Goal: Information Seeking & Learning: Learn about a topic

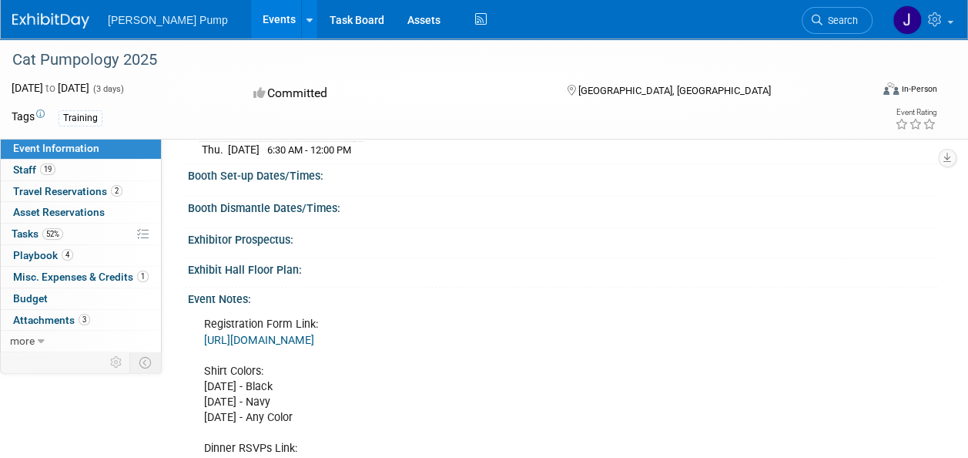
scroll to position [231, 0]
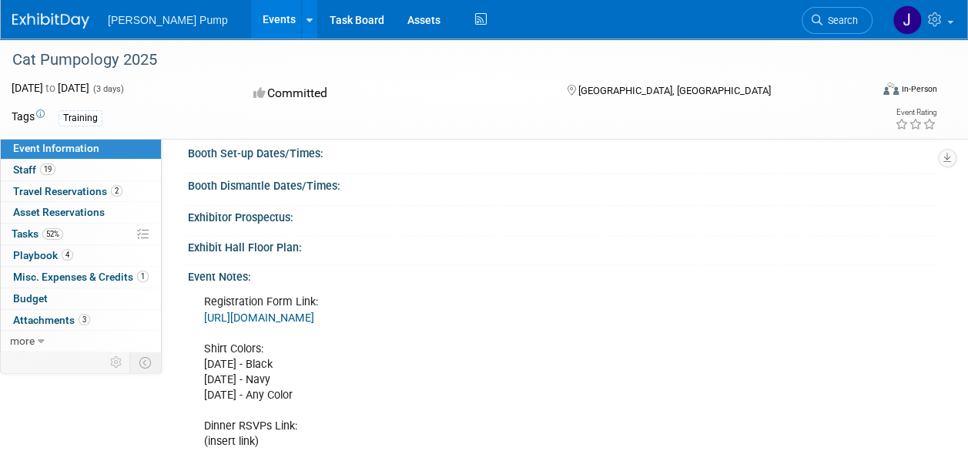
click at [308, 314] on link "https://docs.google.com/spreadsheets/d/1F5aeDXCvskBUoCl8osifMppLf7ZovcyBcaisutv…" at bounding box center [259, 317] width 110 height 13
click at [251, 20] on link "Events" at bounding box center [279, 19] width 56 height 39
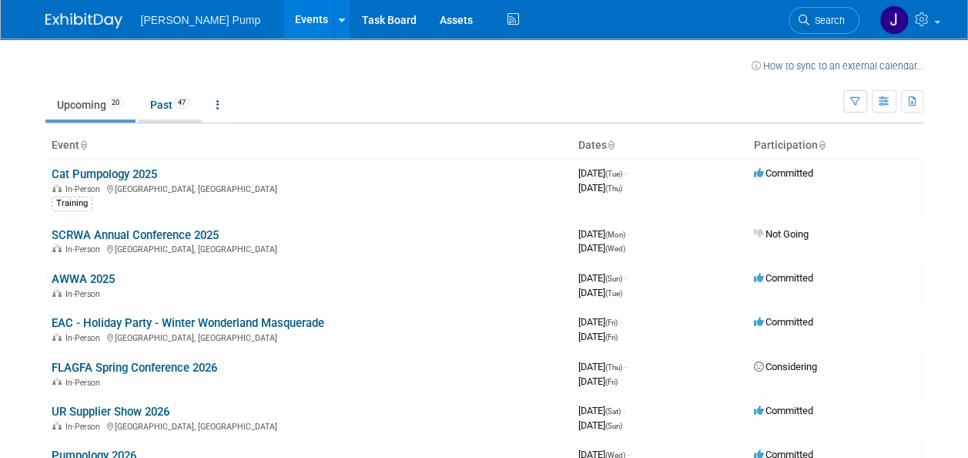
click at [160, 105] on link "Past 47" at bounding box center [170, 104] width 63 height 29
click at [102, 173] on link "Cat Pumpology 2025" at bounding box center [105, 174] width 106 height 14
click at [176, 327] on link "EAC - Holiday Party - Winter Wonderland Masquerade" at bounding box center [188, 323] width 273 height 14
click at [67, 272] on link "AWWA 2025" at bounding box center [83, 279] width 63 height 14
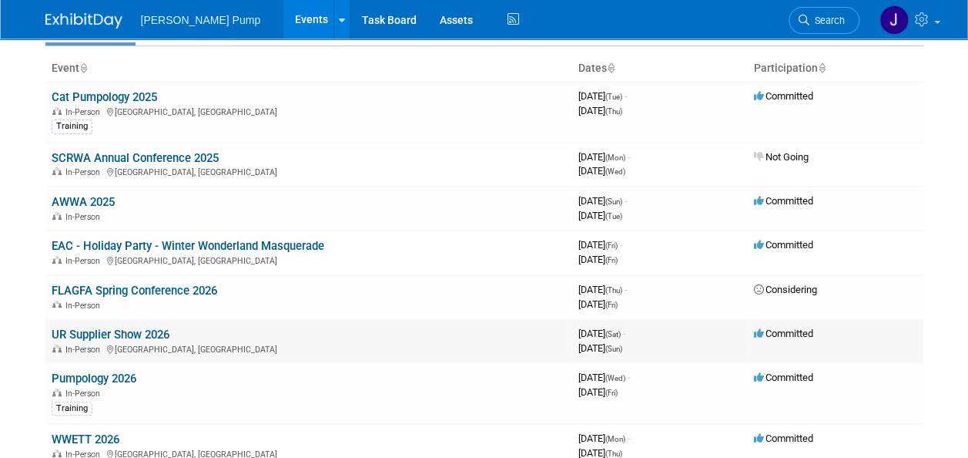
click at [110, 334] on link "UR Supplier Show 2026" at bounding box center [111, 334] width 118 height 14
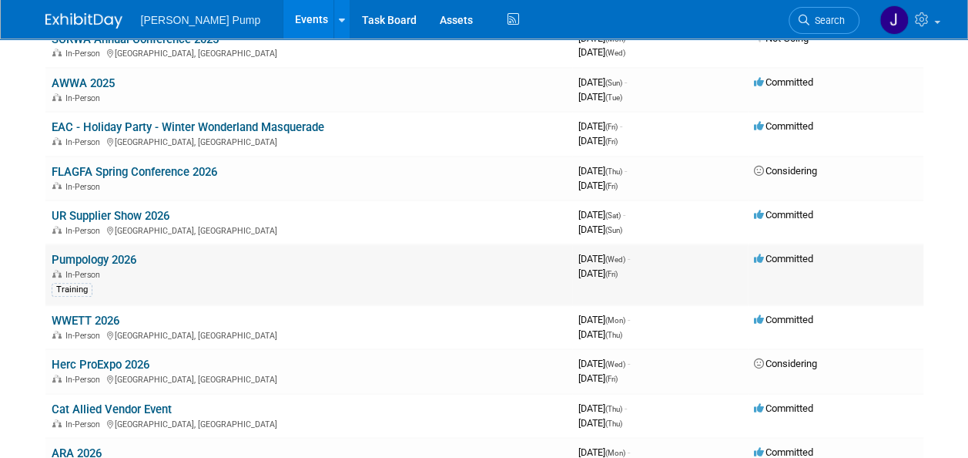
scroll to position [231, 0]
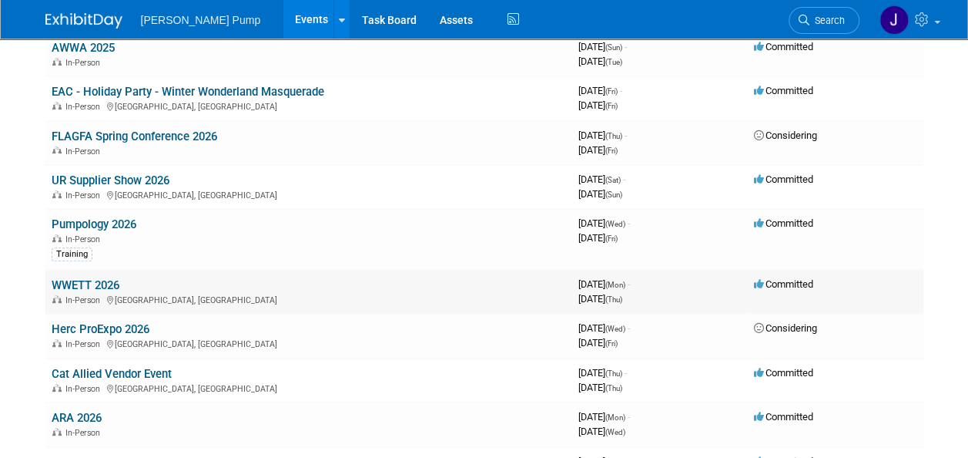
click at [86, 288] on link "WWETT 2026" at bounding box center [86, 285] width 68 height 14
click at [143, 369] on link "Cat Allied Vendor Event" at bounding box center [112, 374] width 120 height 14
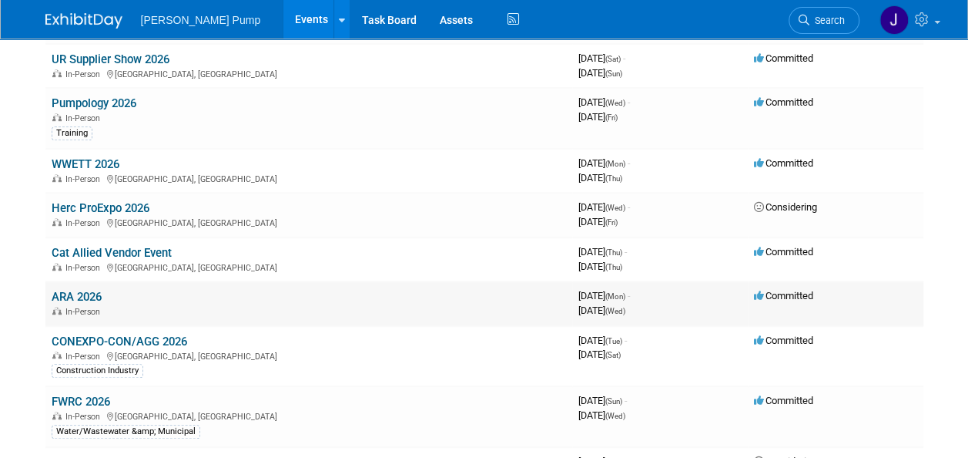
scroll to position [385, 0]
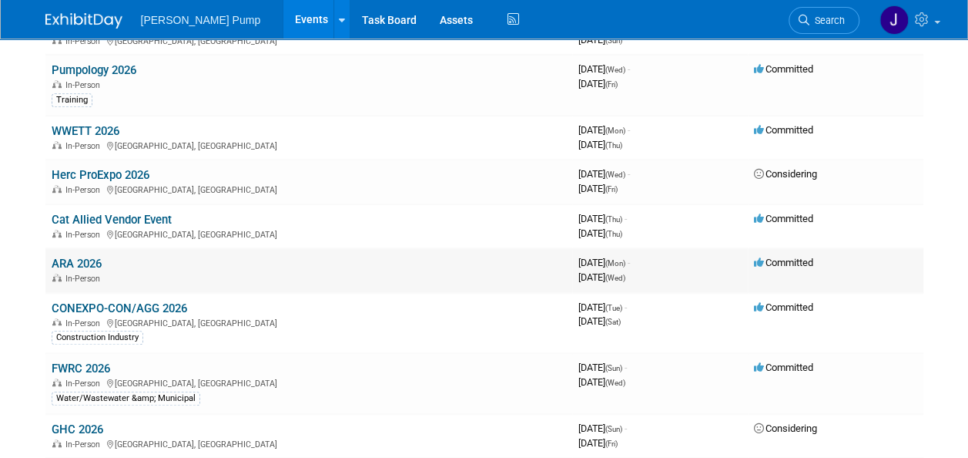
click at [86, 262] on link "ARA 2026" at bounding box center [77, 264] width 50 height 14
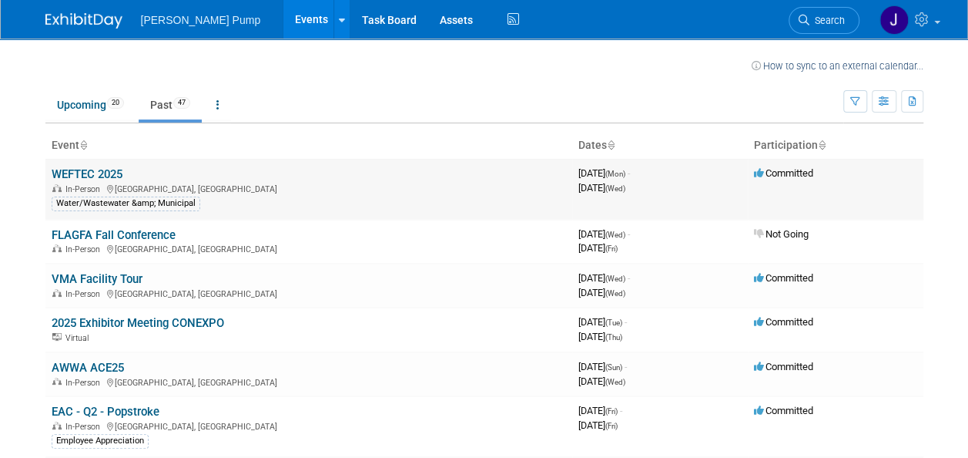
click at [96, 173] on link "WEFTEC 2025" at bounding box center [87, 174] width 71 height 14
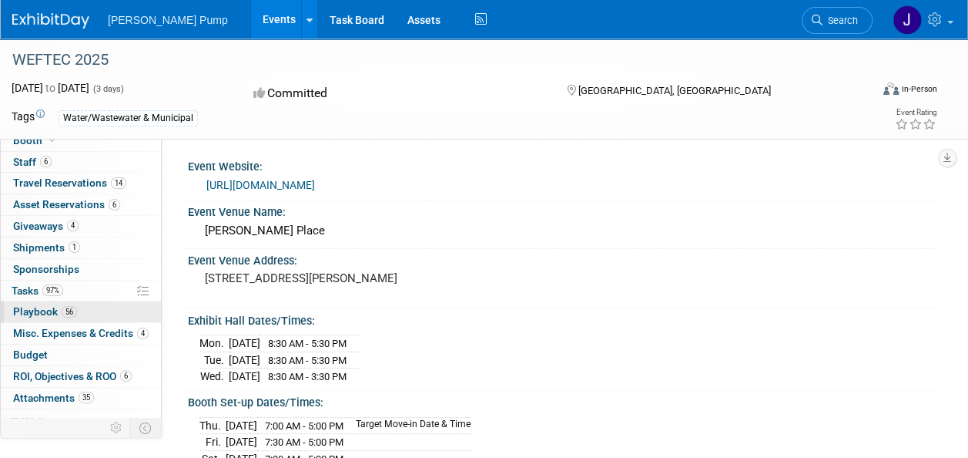
scroll to position [38, 0]
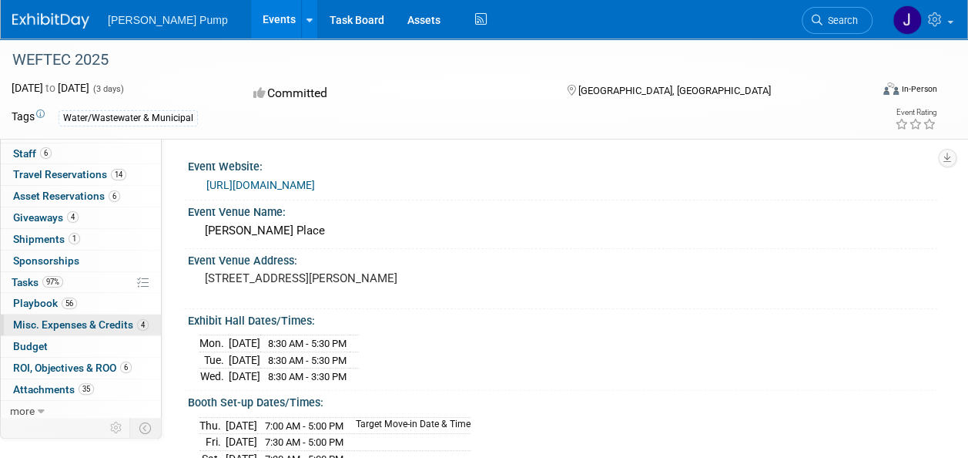
click at [72, 321] on span "Misc. Expenses & Credits 4" at bounding box center [81, 324] width 136 height 12
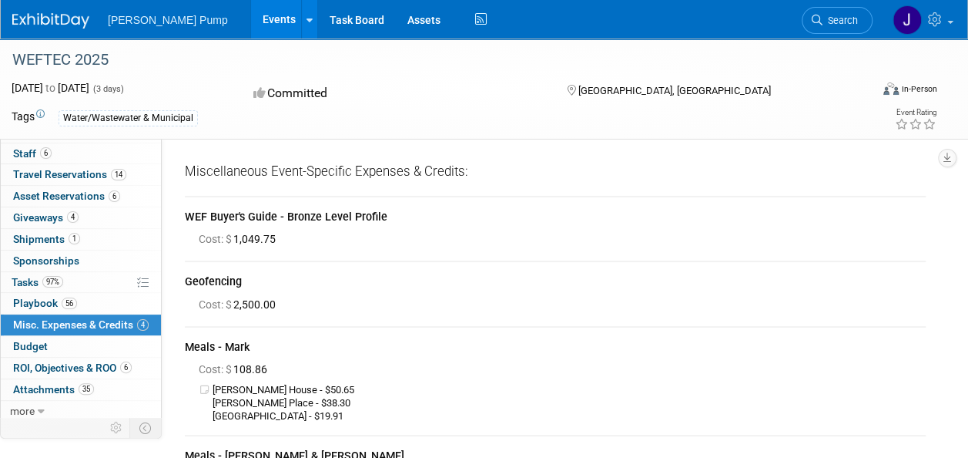
scroll to position [77, 0]
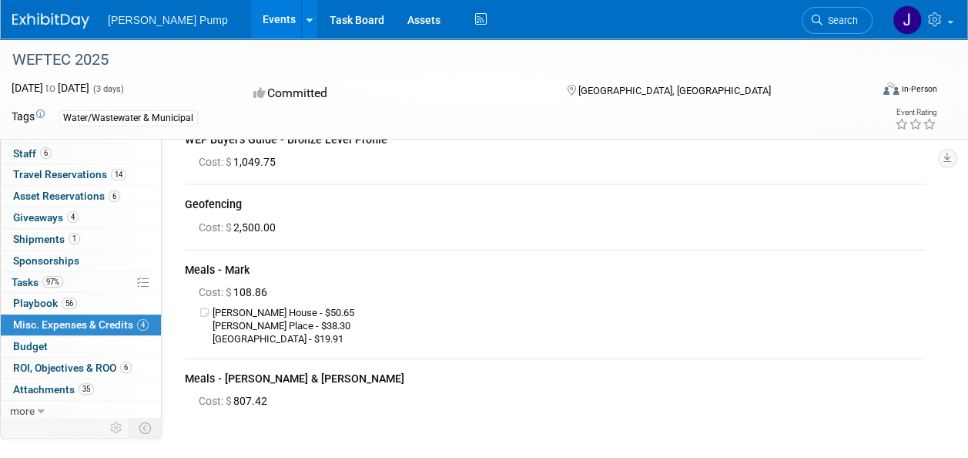
click at [210, 316] on icon at bounding box center [206, 312] width 14 height 10
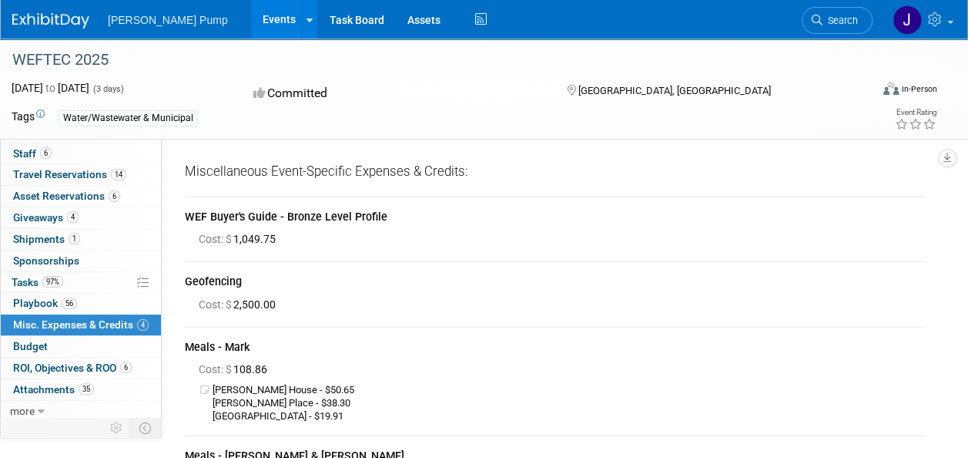
scroll to position [210, 0]
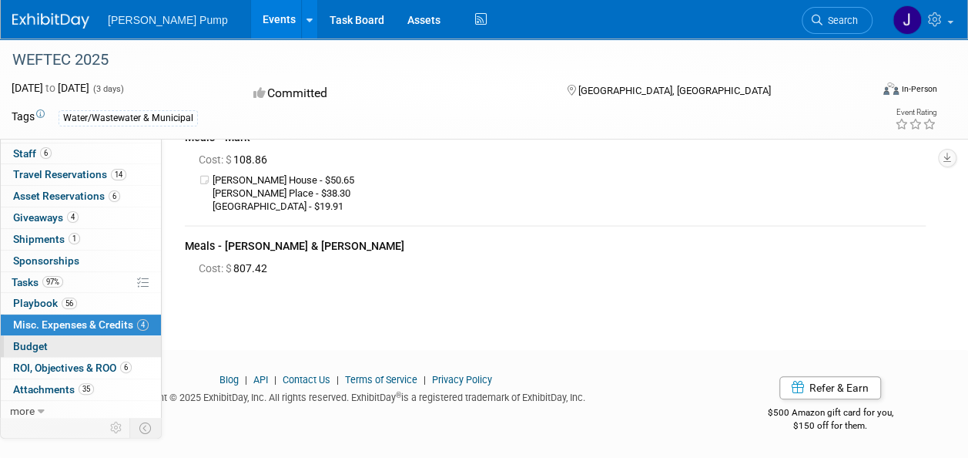
click at [67, 348] on link "Budget" at bounding box center [81, 346] width 160 height 21
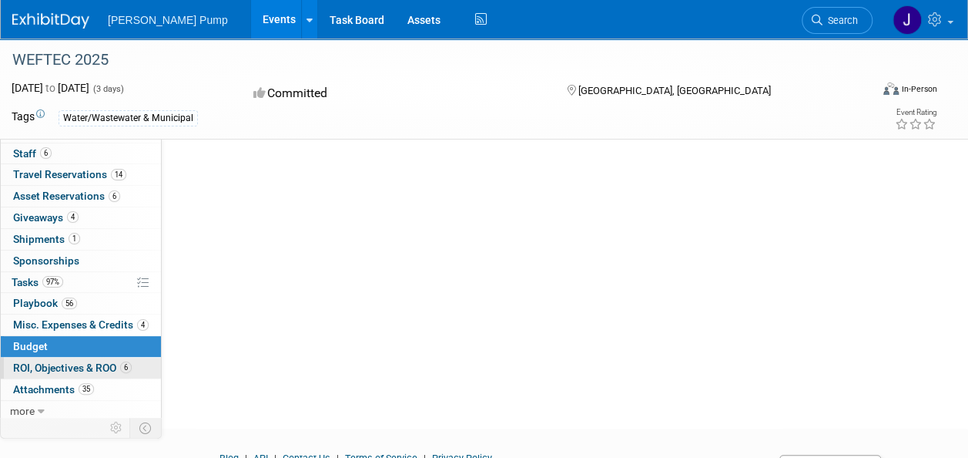
scroll to position [154, 0]
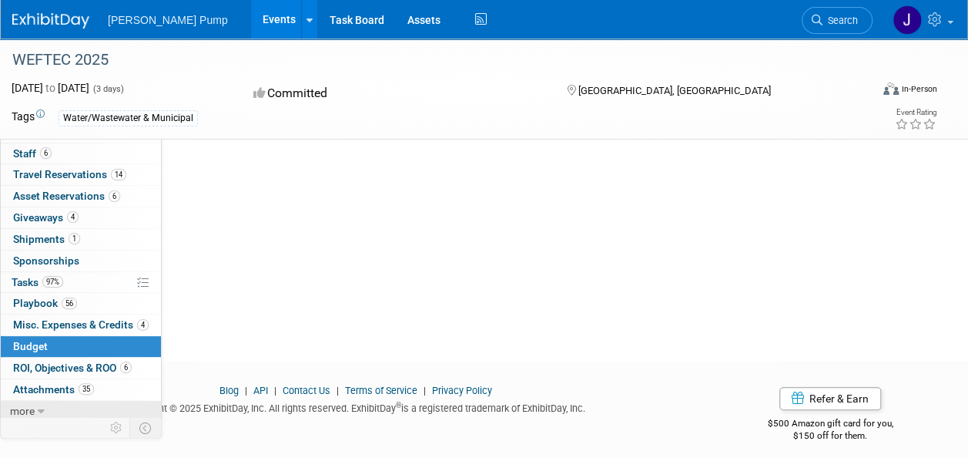
click at [26, 410] on span "more" at bounding box center [22, 410] width 25 height 12
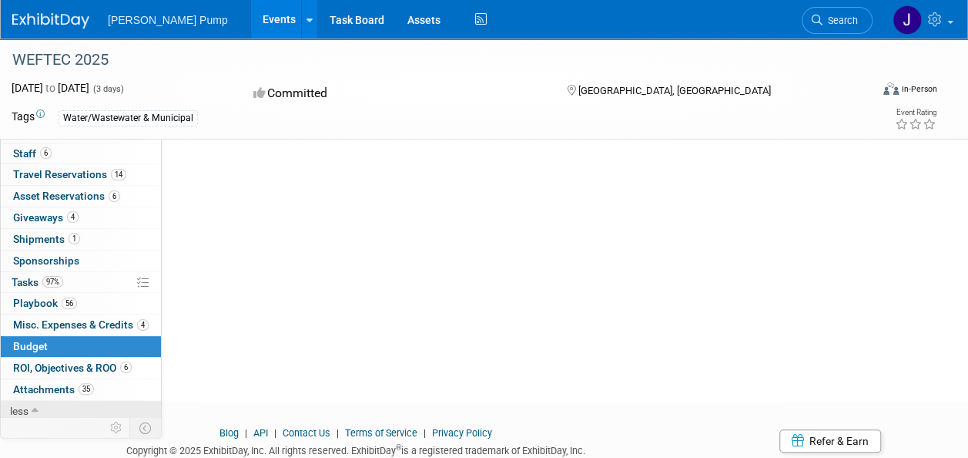
scroll to position [80, 0]
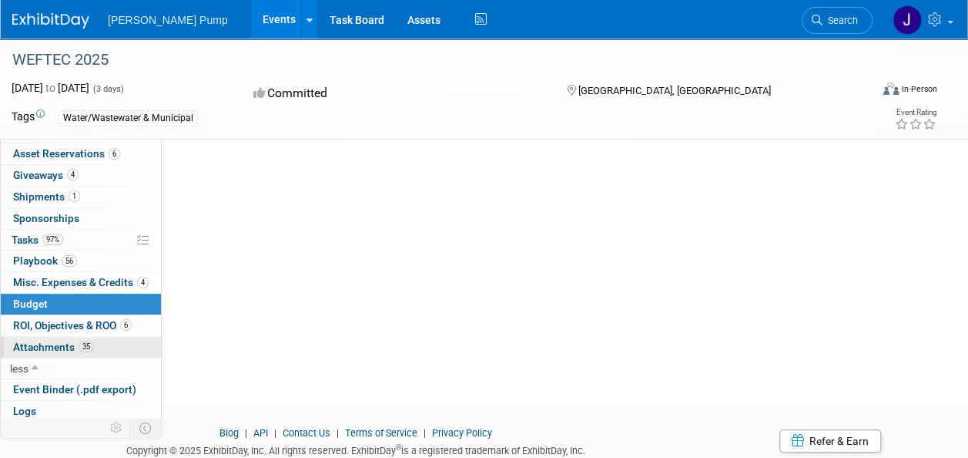
click at [62, 340] on span "Attachments 35" at bounding box center [53, 346] width 81 height 12
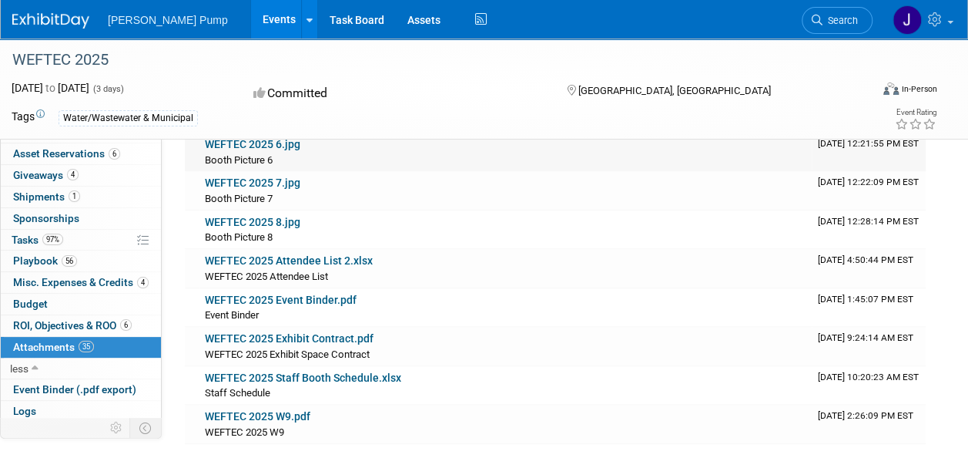
scroll to position [462, 0]
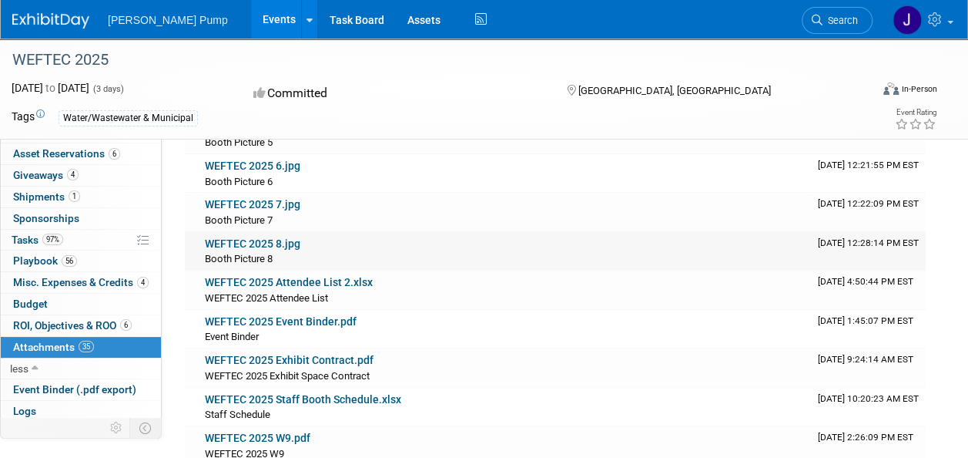
click at [268, 245] on link "WEFTEC 2025 8.jpg" at bounding box center [253, 243] width 96 height 12
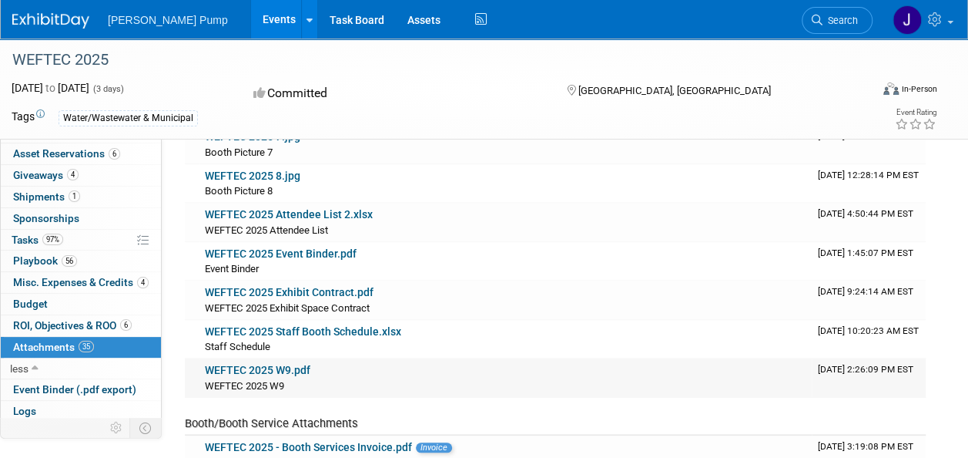
scroll to position [616, 0]
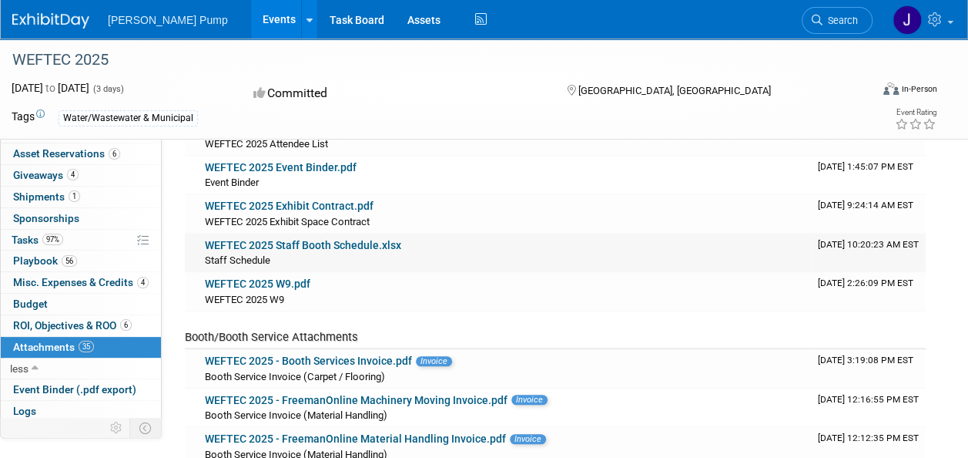
click at [317, 240] on link "WEFTEC 2025 Staff Booth Schedule.xlsx" at bounding box center [303, 245] width 196 height 12
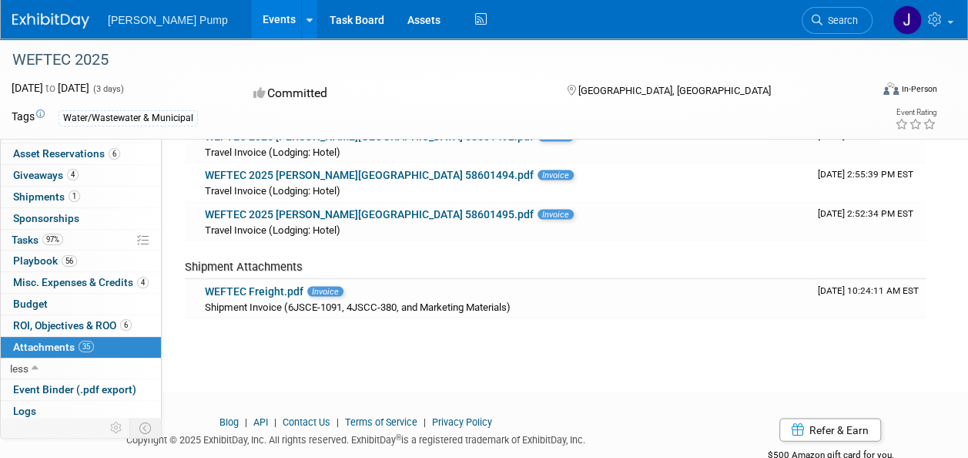
scroll to position [1386, 0]
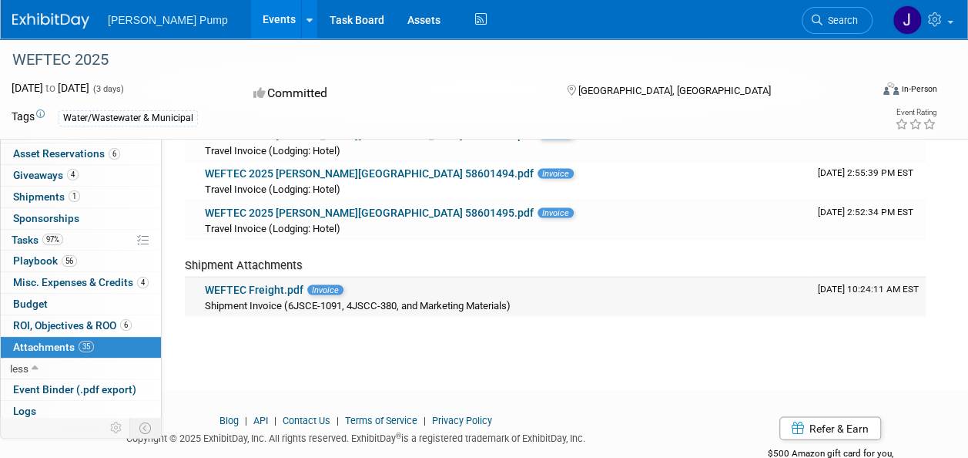
click at [274, 287] on div "WEFTEC Freight.pdf Invoice" at bounding box center [505, 290] width 601 height 14
click at [260, 283] on link "WEFTEC Freight.pdf" at bounding box center [254, 289] width 99 height 12
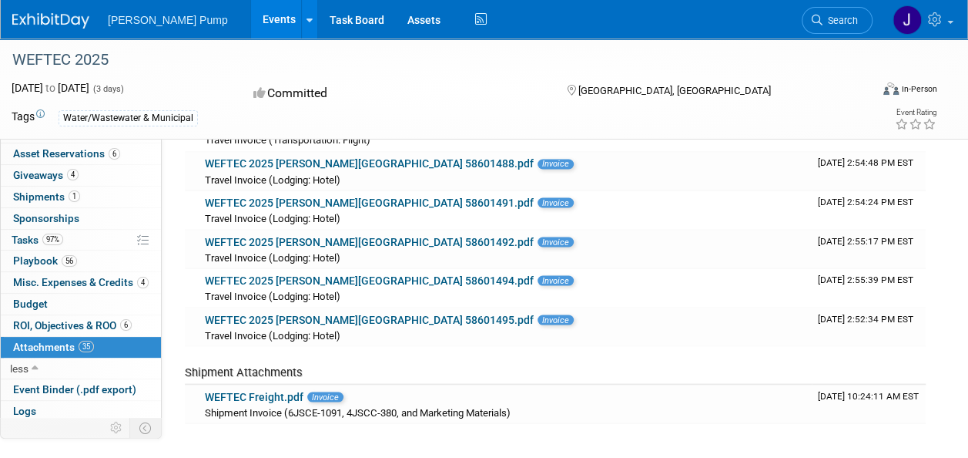
scroll to position [1155, 0]
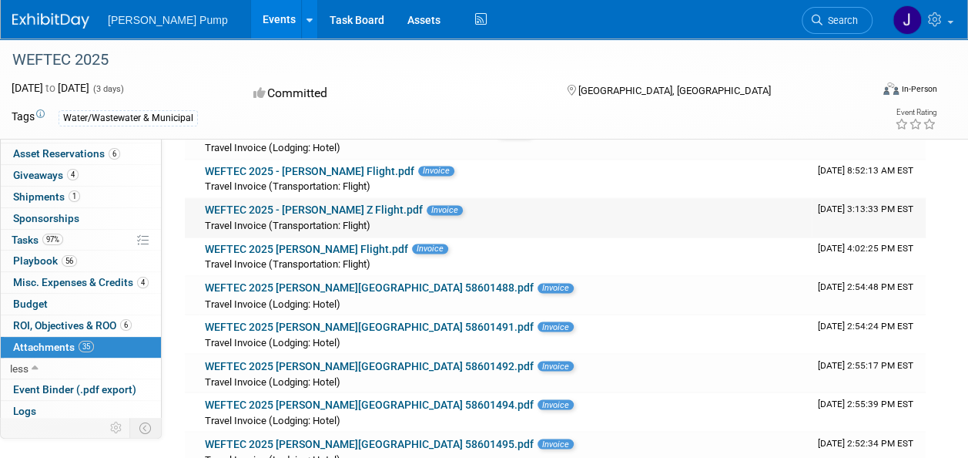
click at [315, 203] on link "WEFTEC 2025 - Bobby Z Flight.pdf" at bounding box center [314, 209] width 218 height 12
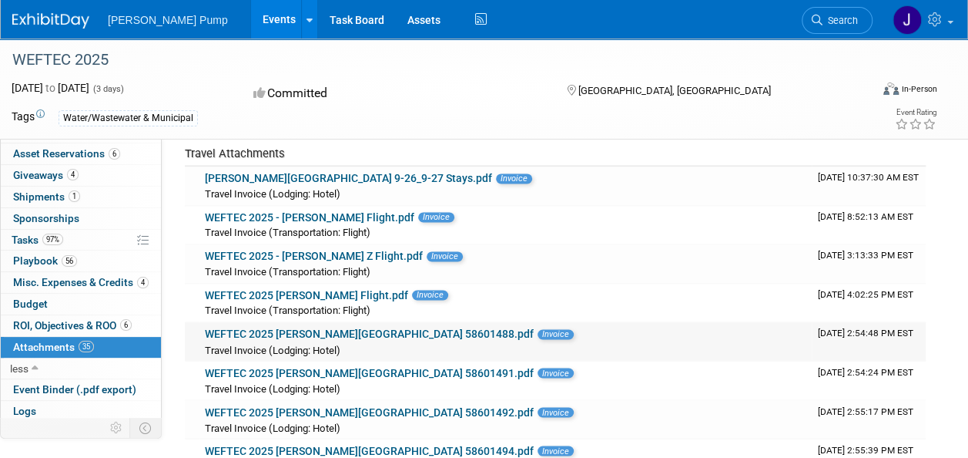
scroll to position [1078, 0]
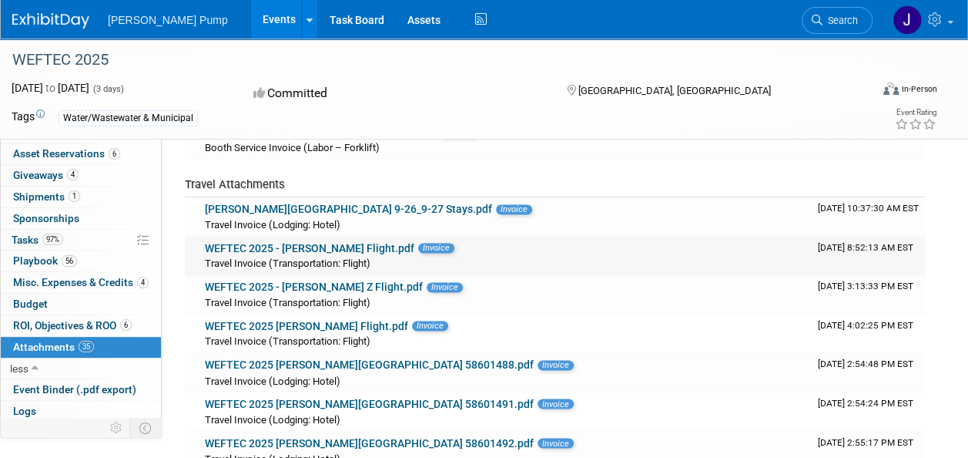
click at [350, 242] on link "WEFTEC 2025 - Allan Curry Flight.pdf" at bounding box center [310, 248] width 210 height 12
click at [317, 320] on link "WEFTEC 2025 Brian Lee Flight.pdf" at bounding box center [306, 326] width 203 height 12
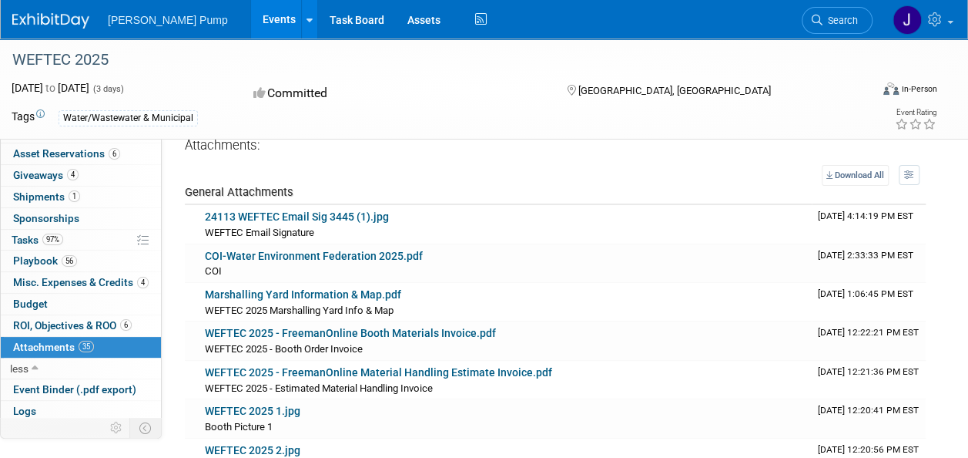
scroll to position [0, 0]
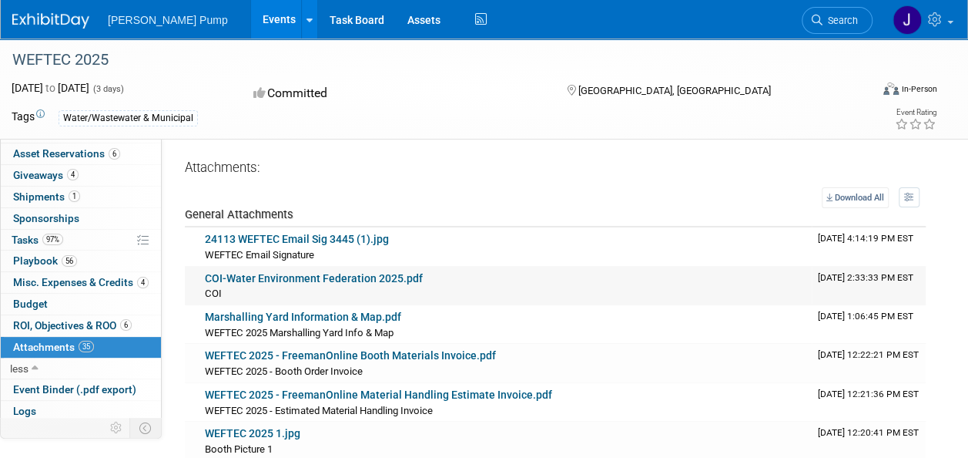
click at [302, 275] on link "COI-Water Environment Federation 2025.pdf" at bounding box center [314, 278] width 218 height 12
click at [80, 276] on span "Misc. Expenses & Credits 4" at bounding box center [81, 282] width 136 height 12
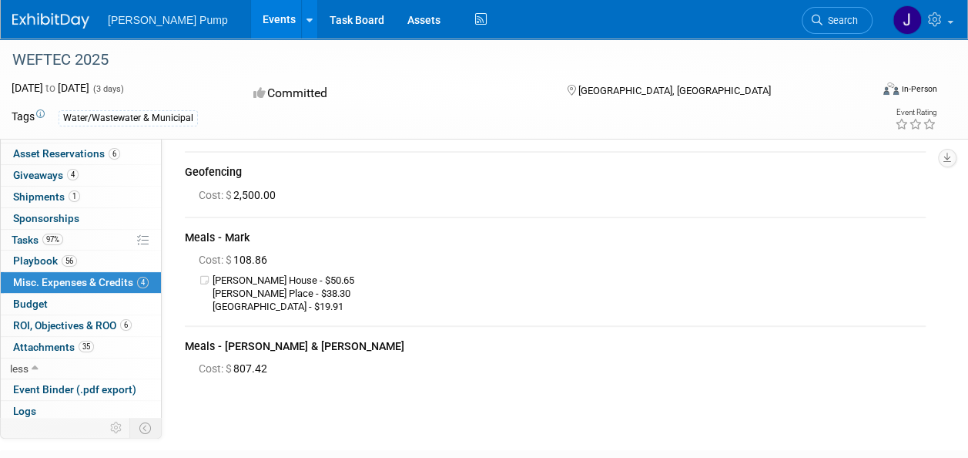
scroll to position [154, 0]
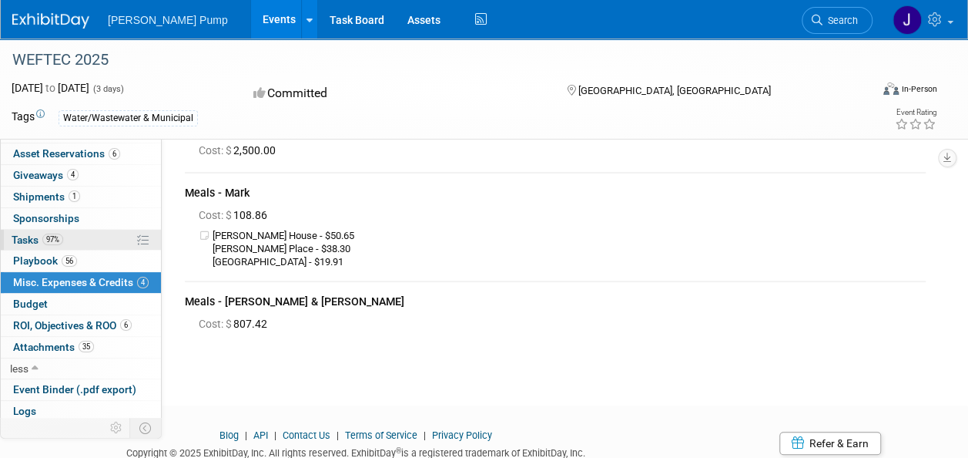
click at [25, 240] on span "Tasks 97%" at bounding box center [38, 239] width 52 height 12
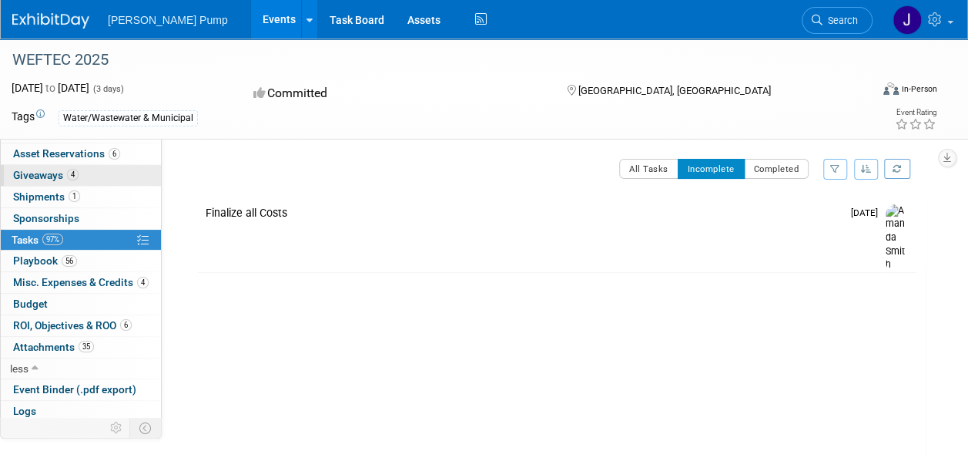
click at [40, 176] on span "Giveaways 4" at bounding box center [45, 175] width 65 height 12
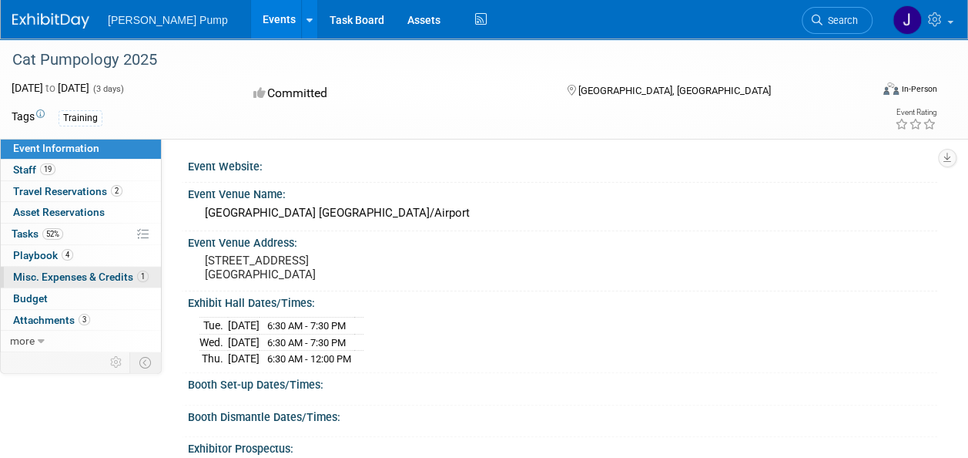
click at [100, 276] on span "Misc. Expenses & Credits 1" at bounding box center [81, 276] width 136 height 12
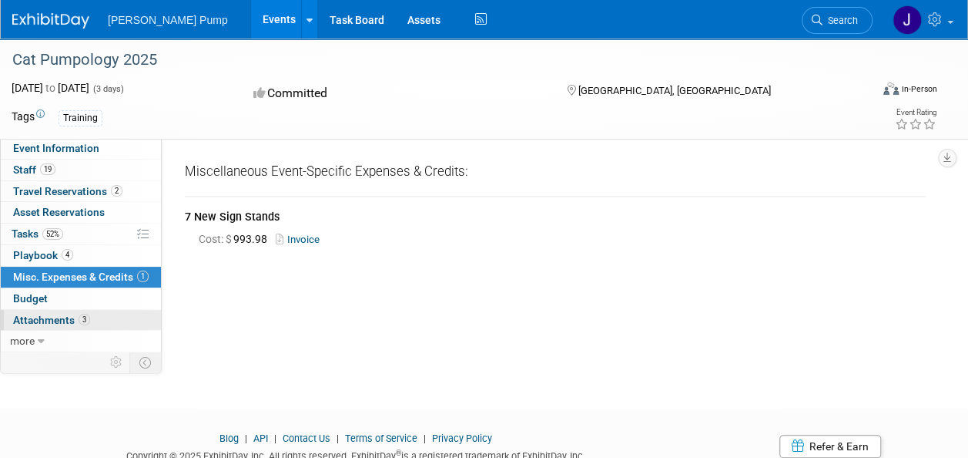
click at [62, 315] on span "Attachments 3" at bounding box center [51, 320] width 77 height 12
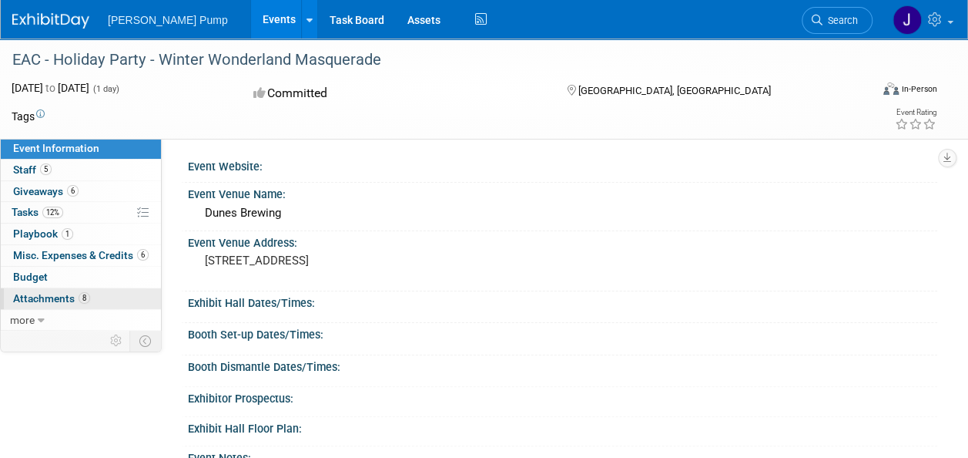
click at [55, 298] on span "Attachments 8" at bounding box center [51, 298] width 77 height 12
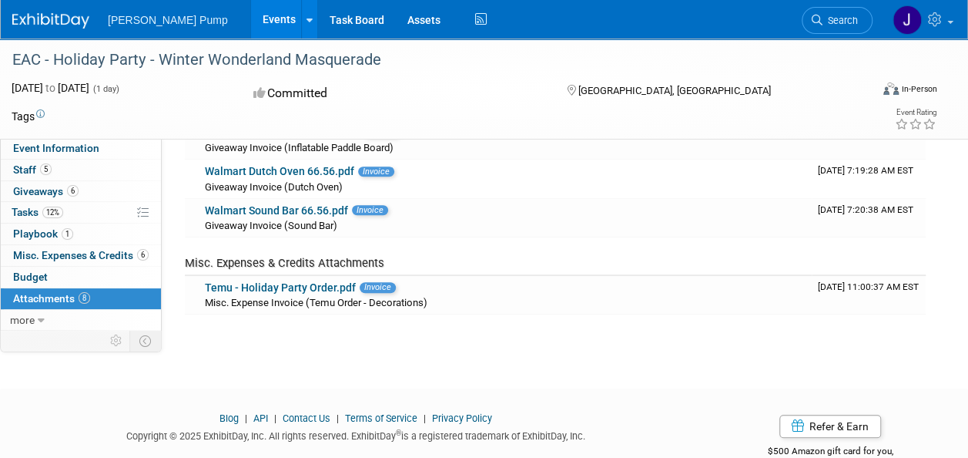
scroll to position [308, 0]
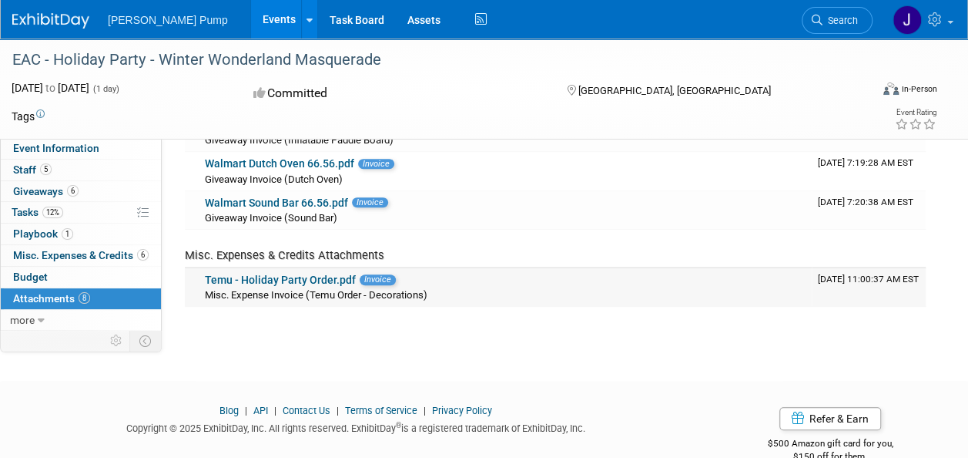
click at [298, 282] on link "Temu - Holiday Party Order.pdf" at bounding box center [280, 279] width 151 height 12
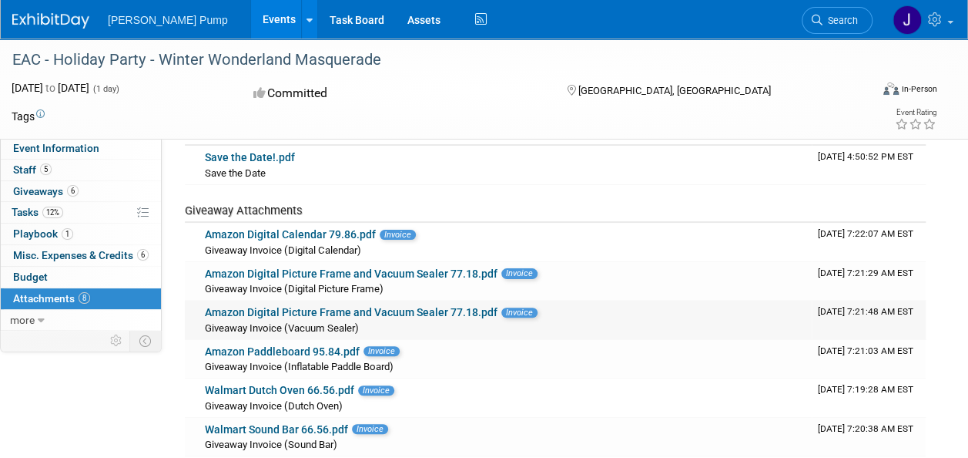
scroll to position [77, 0]
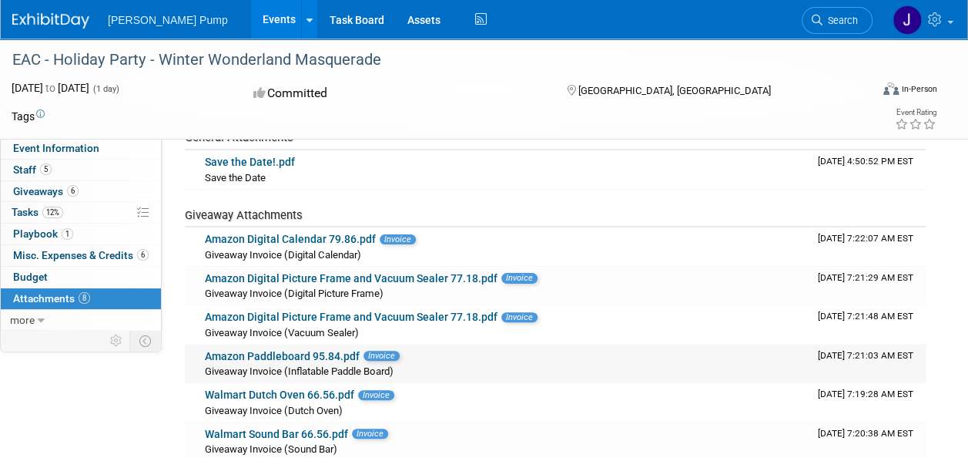
click at [257, 354] on link "Amazon Paddleboard 95.84.pdf" at bounding box center [282, 356] width 155 height 12
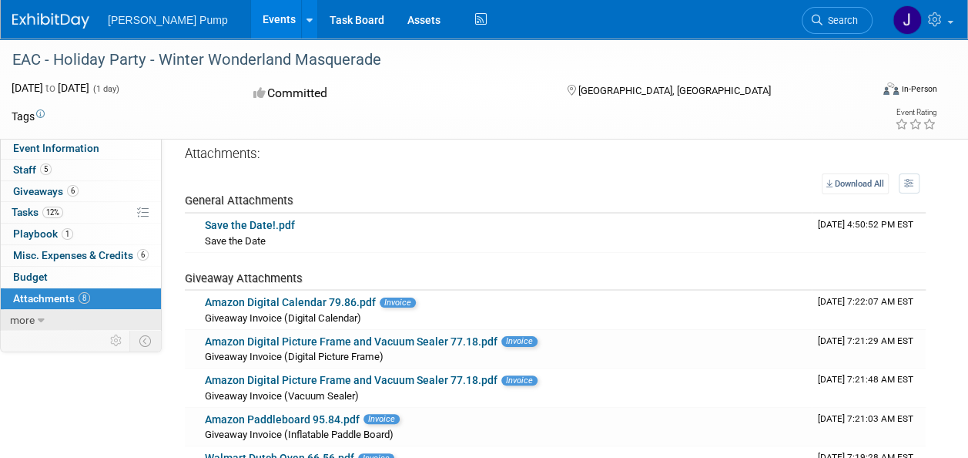
scroll to position [0, 0]
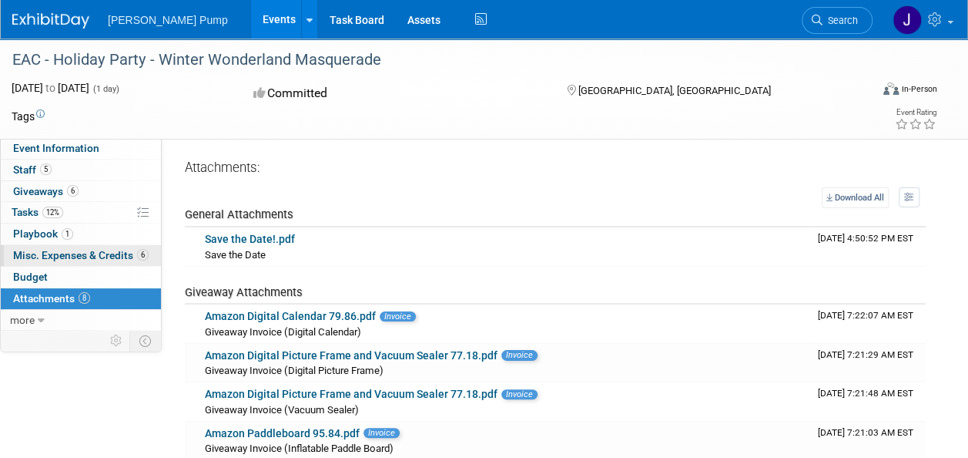
click at [97, 254] on span "Misc. Expenses & Credits 6" at bounding box center [81, 255] width 136 height 12
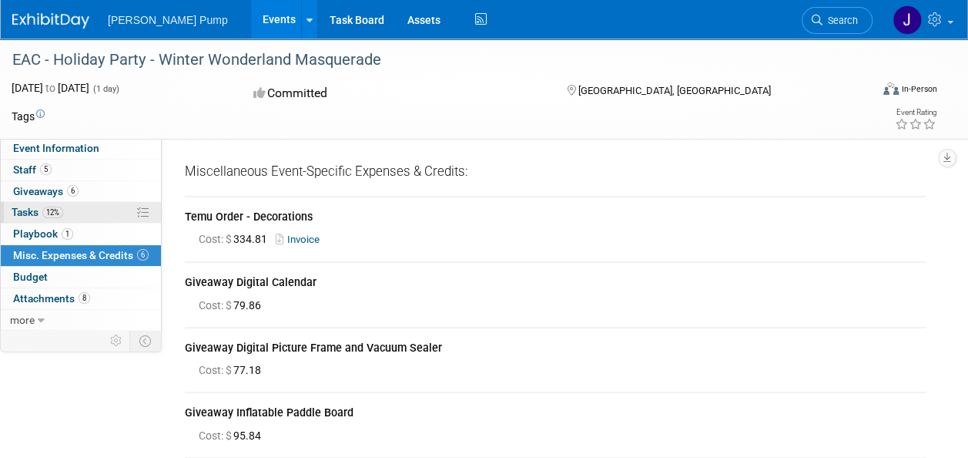
click at [38, 215] on span "Tasks 12%" at bounding box center [38, 212] width 52 height 12
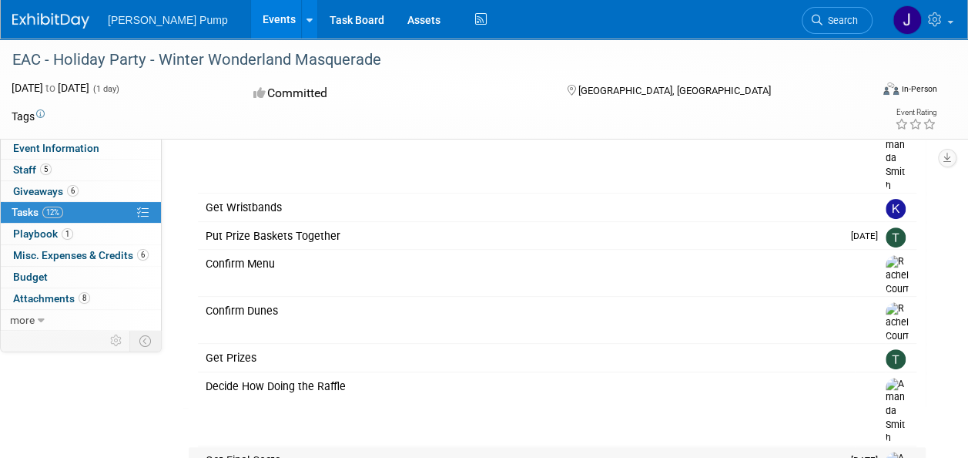
scroll to position [236, 0]
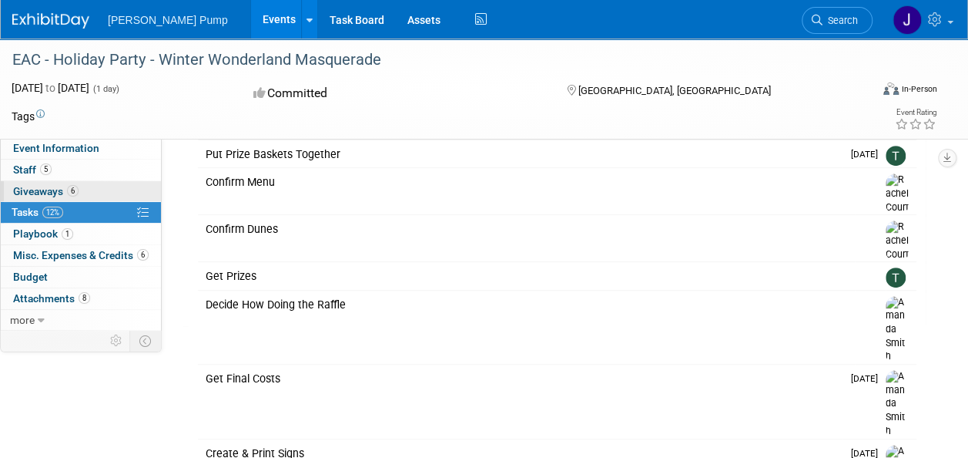
click at [26, 189] on span "Giveaways 6" at bounding box center [45, 191] width 65 height 12
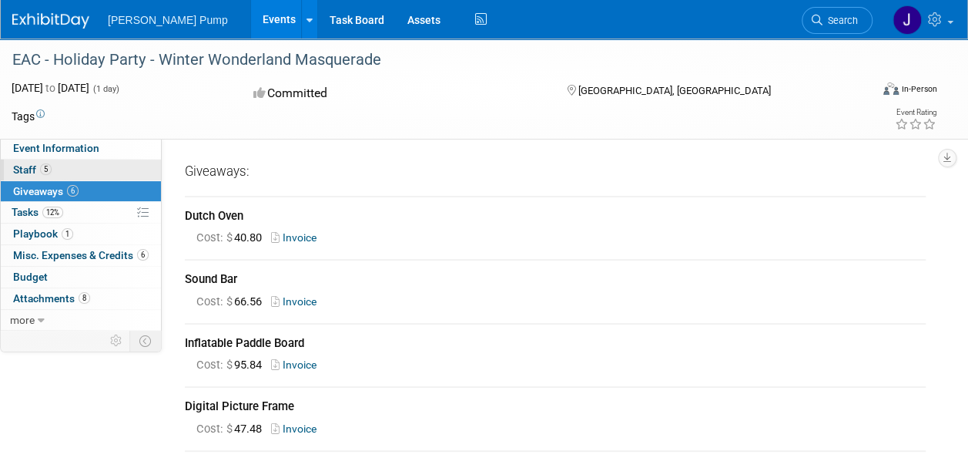
click at [26, 172] on span "Staff 5" at bounding box center [32, 169] width 39 height 12
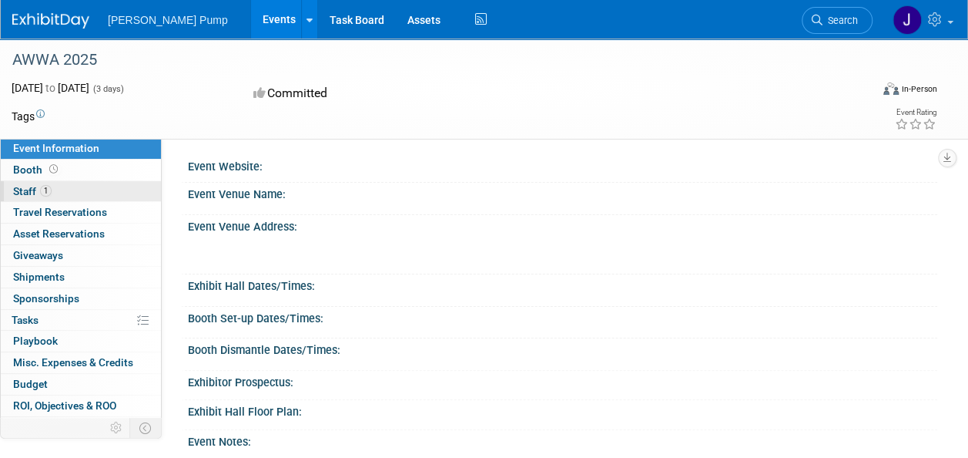
click at [25, 189] on span "Staff 1" at bounding box center [32, 191] width 39 height 12
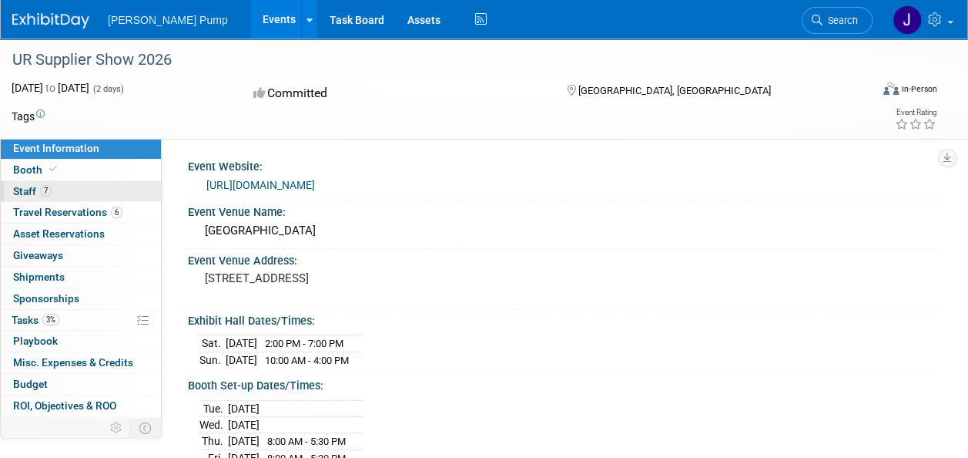
click at [35, 189] on span "Staff 7" at bounding box center [32, 191] width 39 height 12
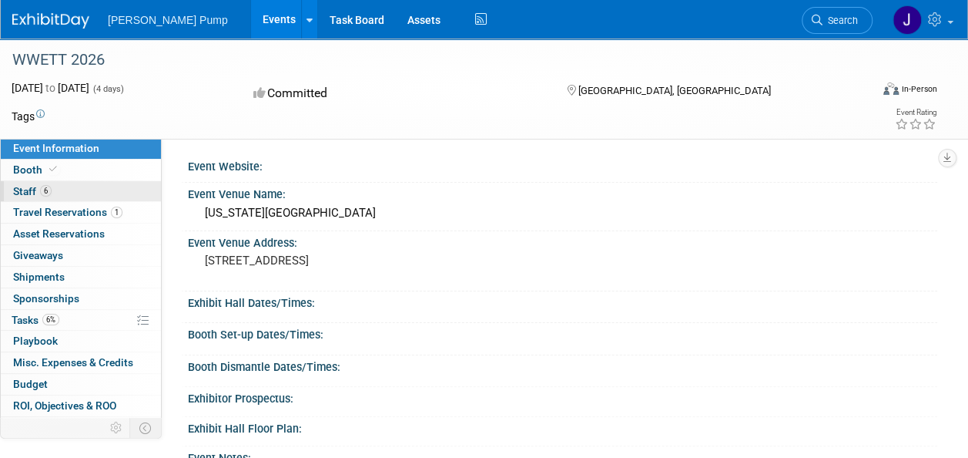
click at [56, 193] on link "6 Staff 6" at bounding box center [81, 191] width 160 height 21
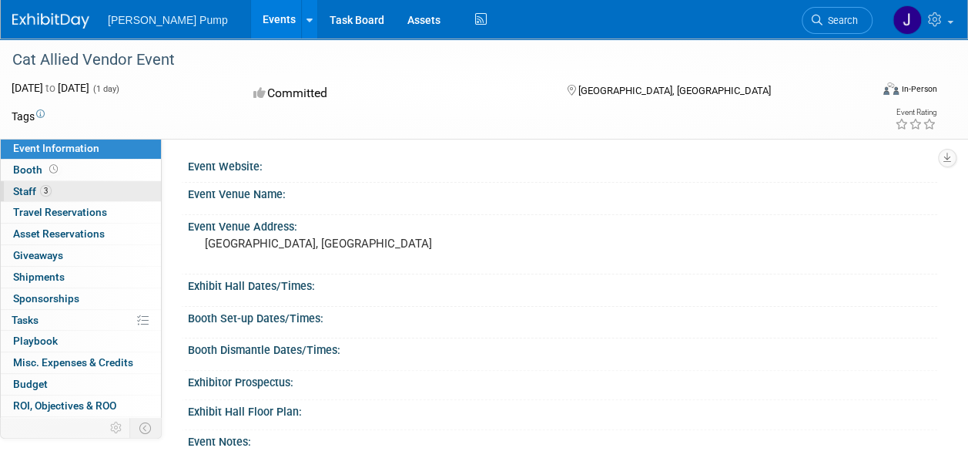
click at [46, 191] on span "3" at bounding box center [46, 191] width 12 height 12
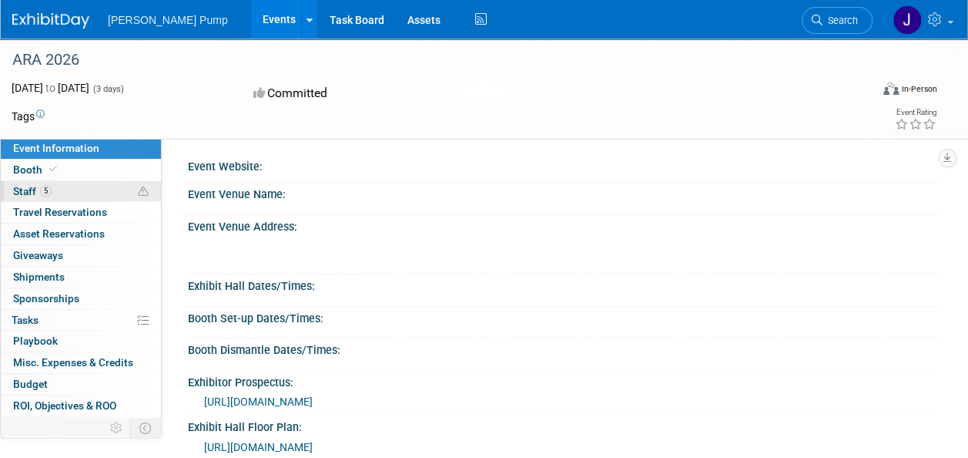
click at [36, 193] on span "Staff 5" at bounding box center [32, 191] width 39 height 12
